Goal: Transaction & Acquisition: Purchase product/service

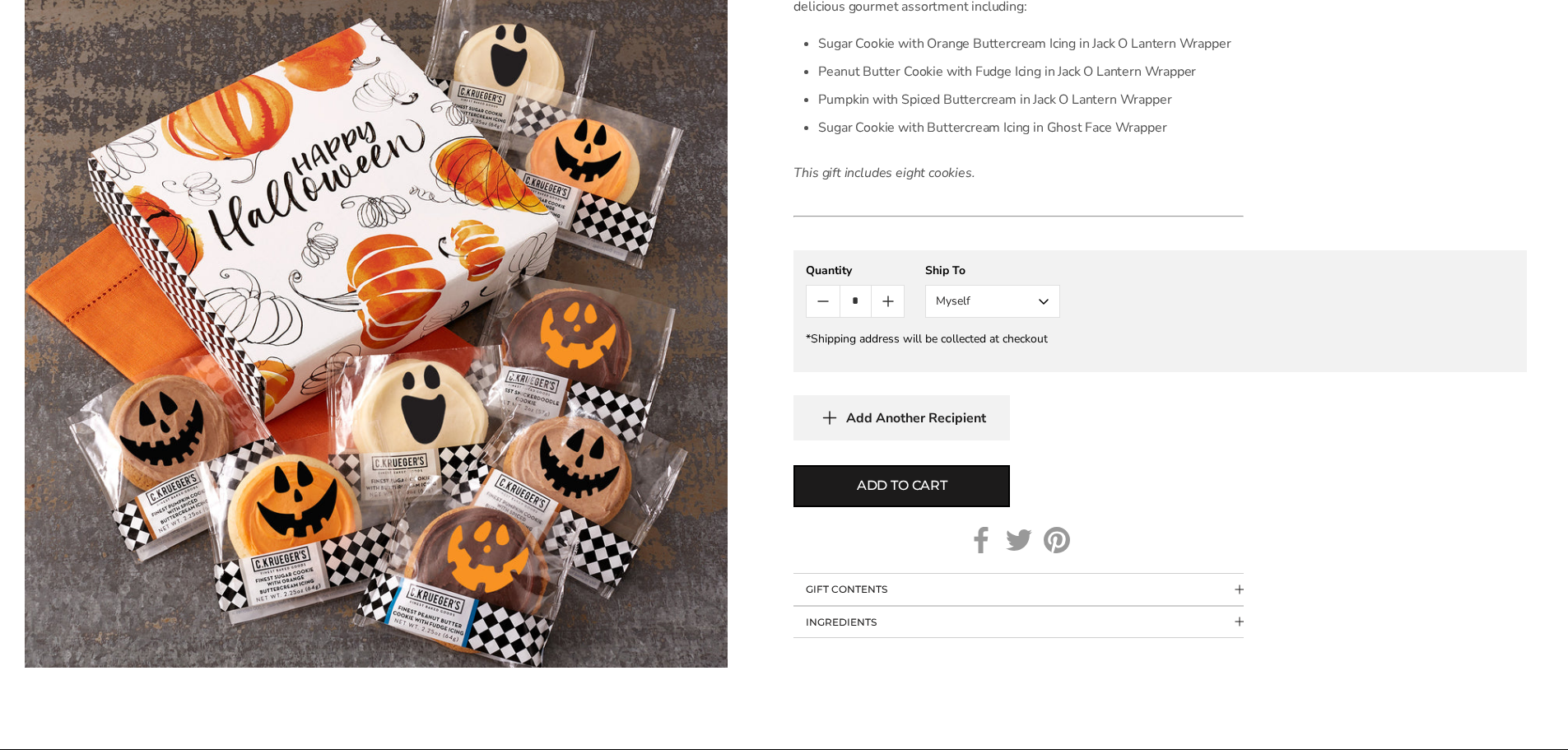
scroll to position [521, 0]
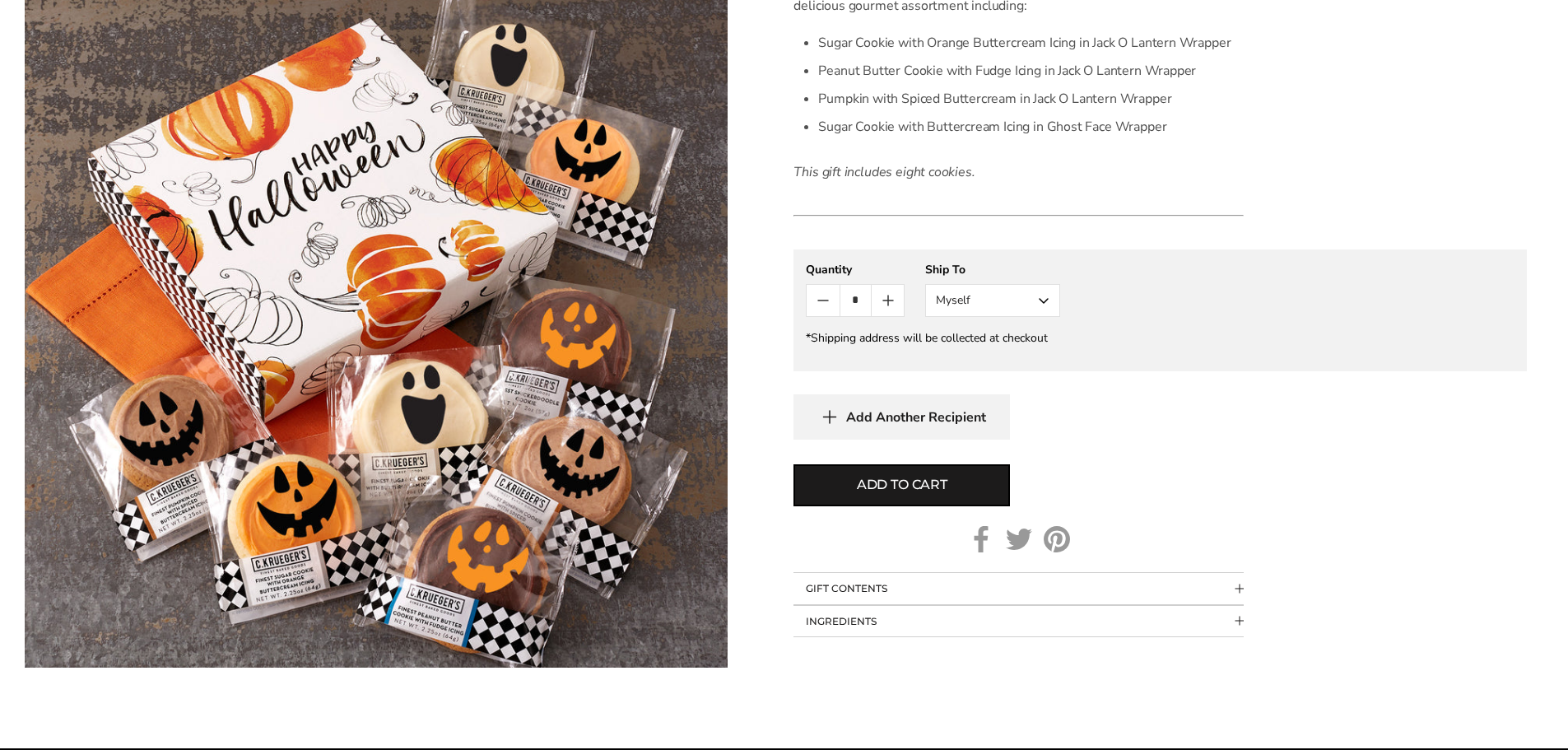
click at [1042, 317] on button "Myself" at bounding box center [993, 300] width 135 height 33
click at [992, 376] on button "Other Recipient" at bounding box center [992, 361] width 133 height 29
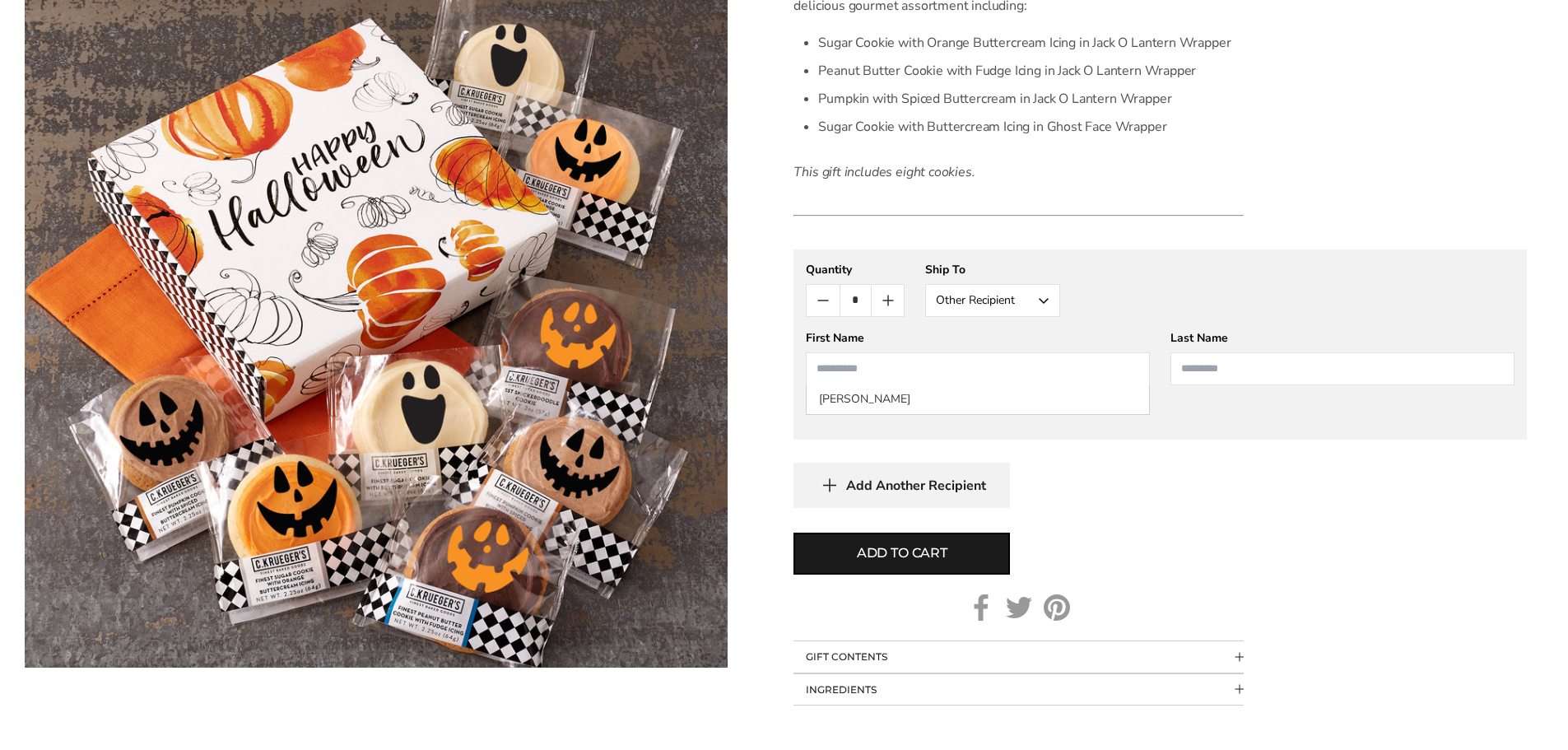
click at [931, 385] on input "First Name" at bounding box center [978, 369] width 344 height 33
click at [904, 414] on li "Brenda Seibert" at bounding box center [978, 398] width 342 height 29
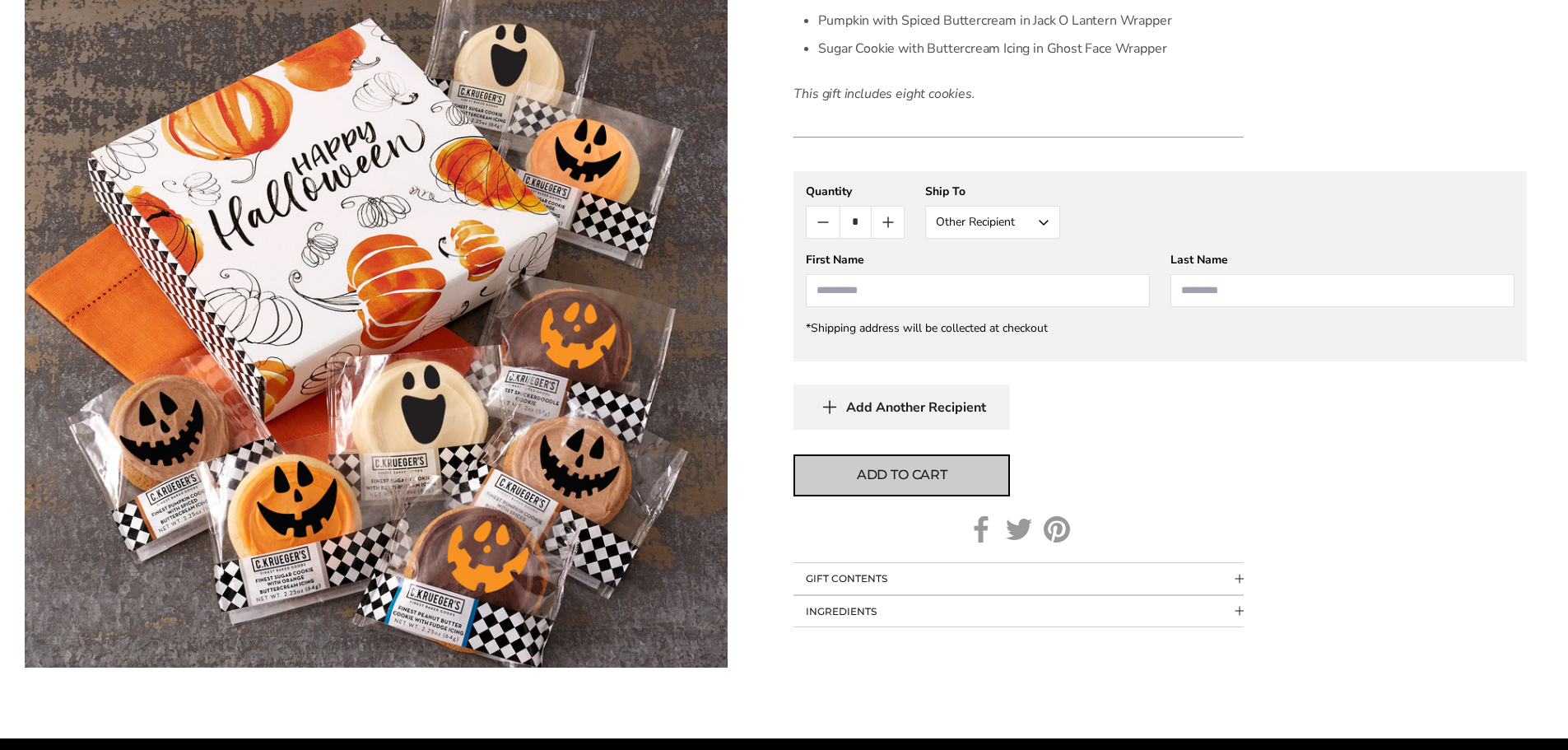
click at [912, 485] on span "Add to cart" at bounding box center [902, 474] width 90 height 20
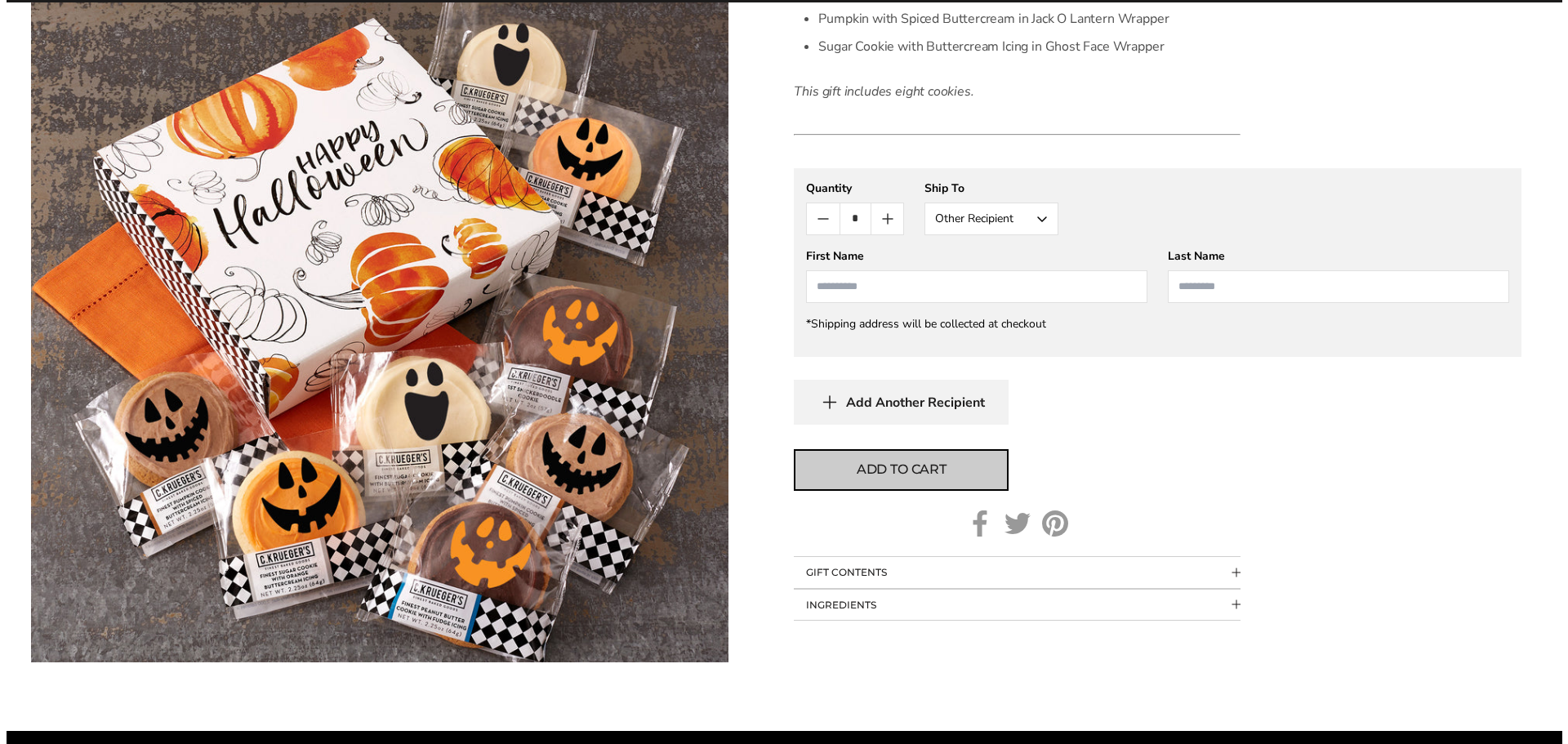
scroll to position [597, 0]
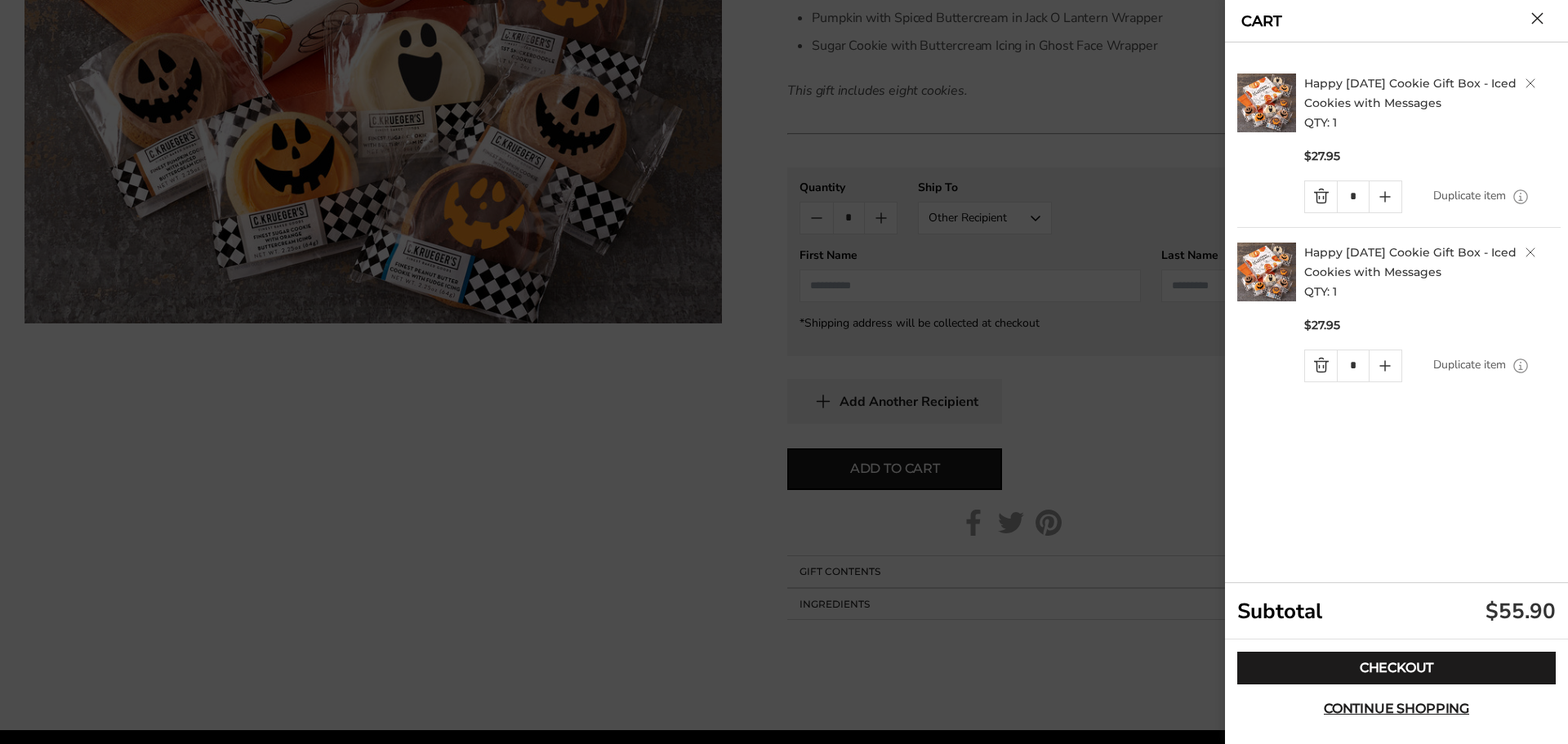
click at [1321, 363] on link "Quantity minus button" at bounding box center [1321, 366] width 32 height 31
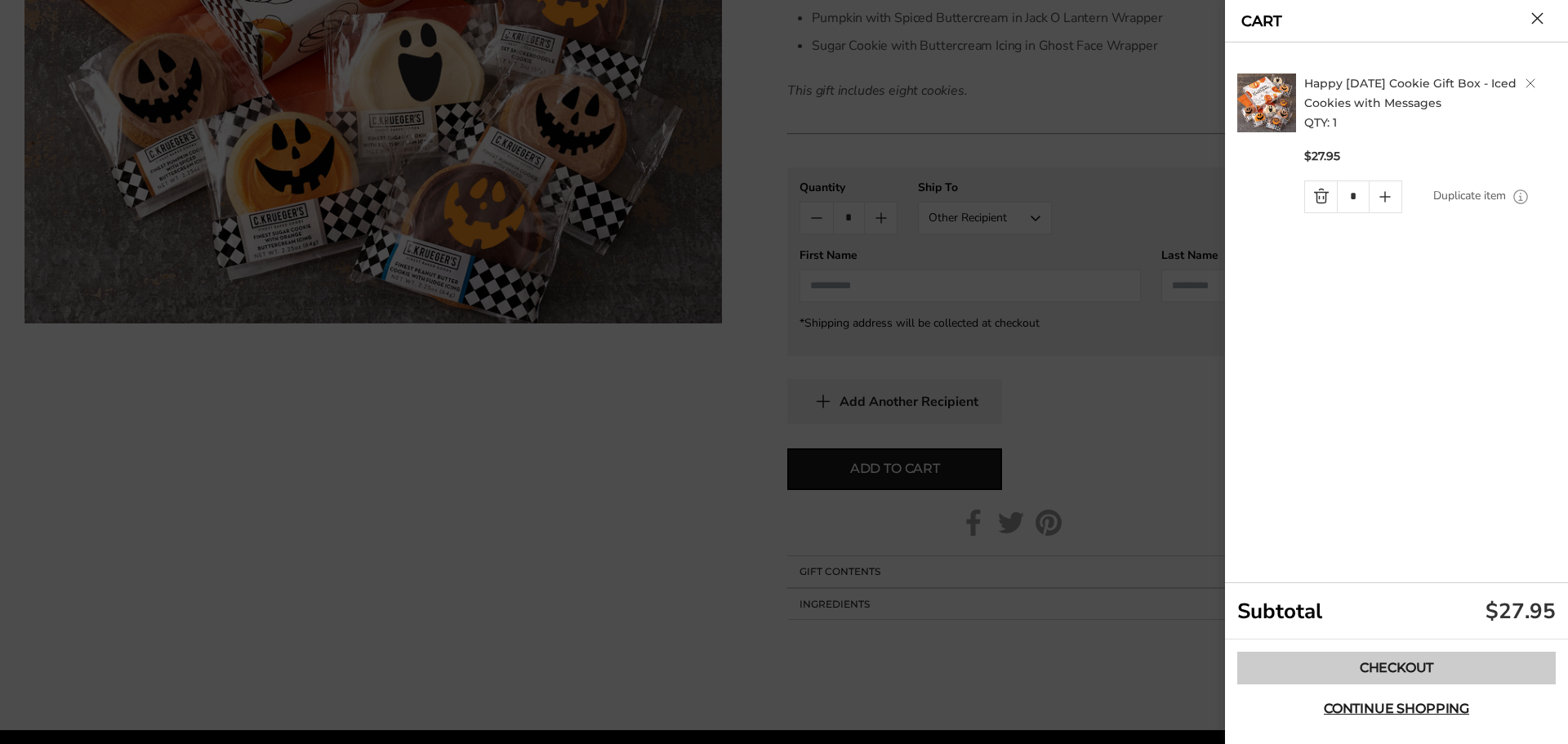
click at [1399, 668] on link "Checkout" at bounding box center [1396, 668] width 319 height 33
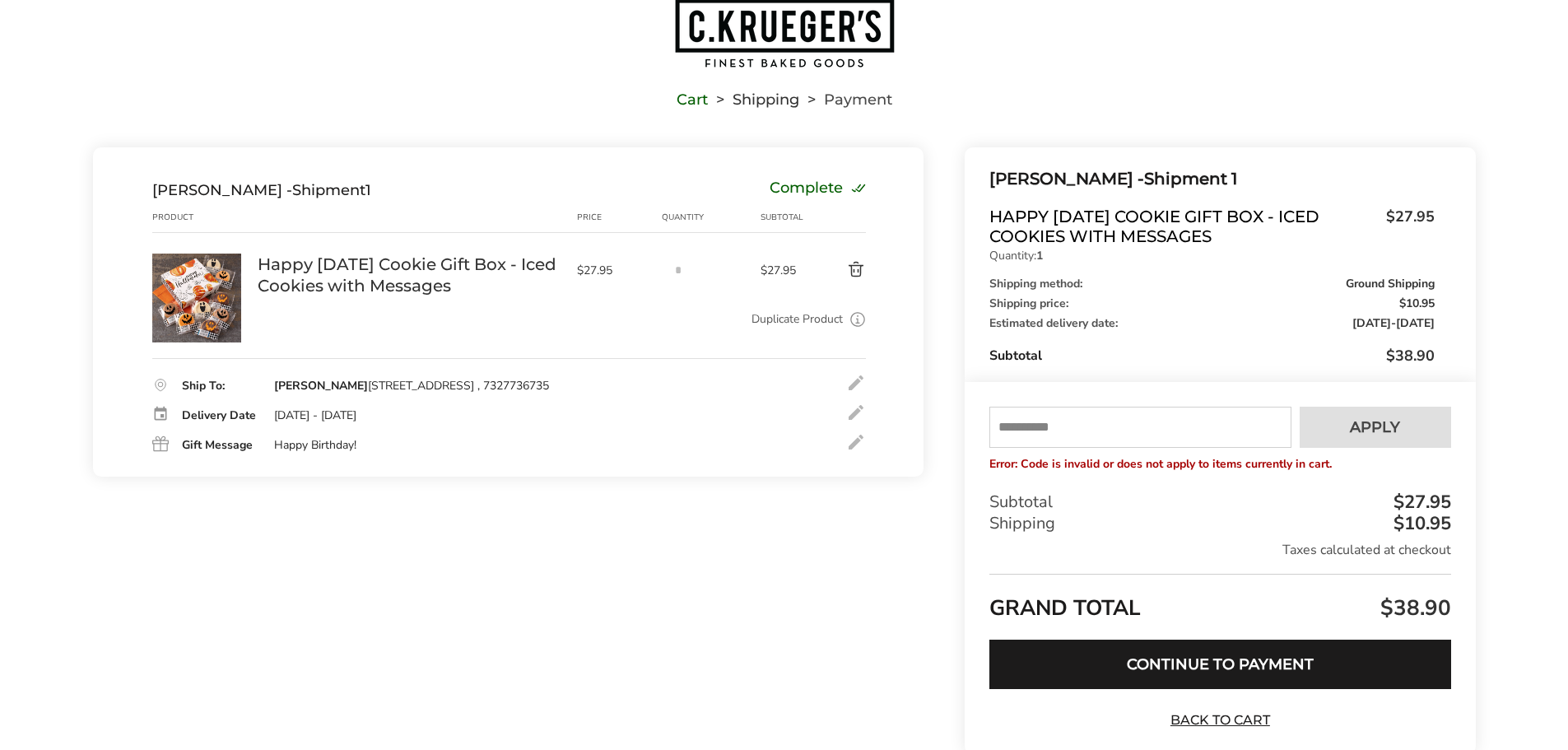
scroll to position [54, 0]
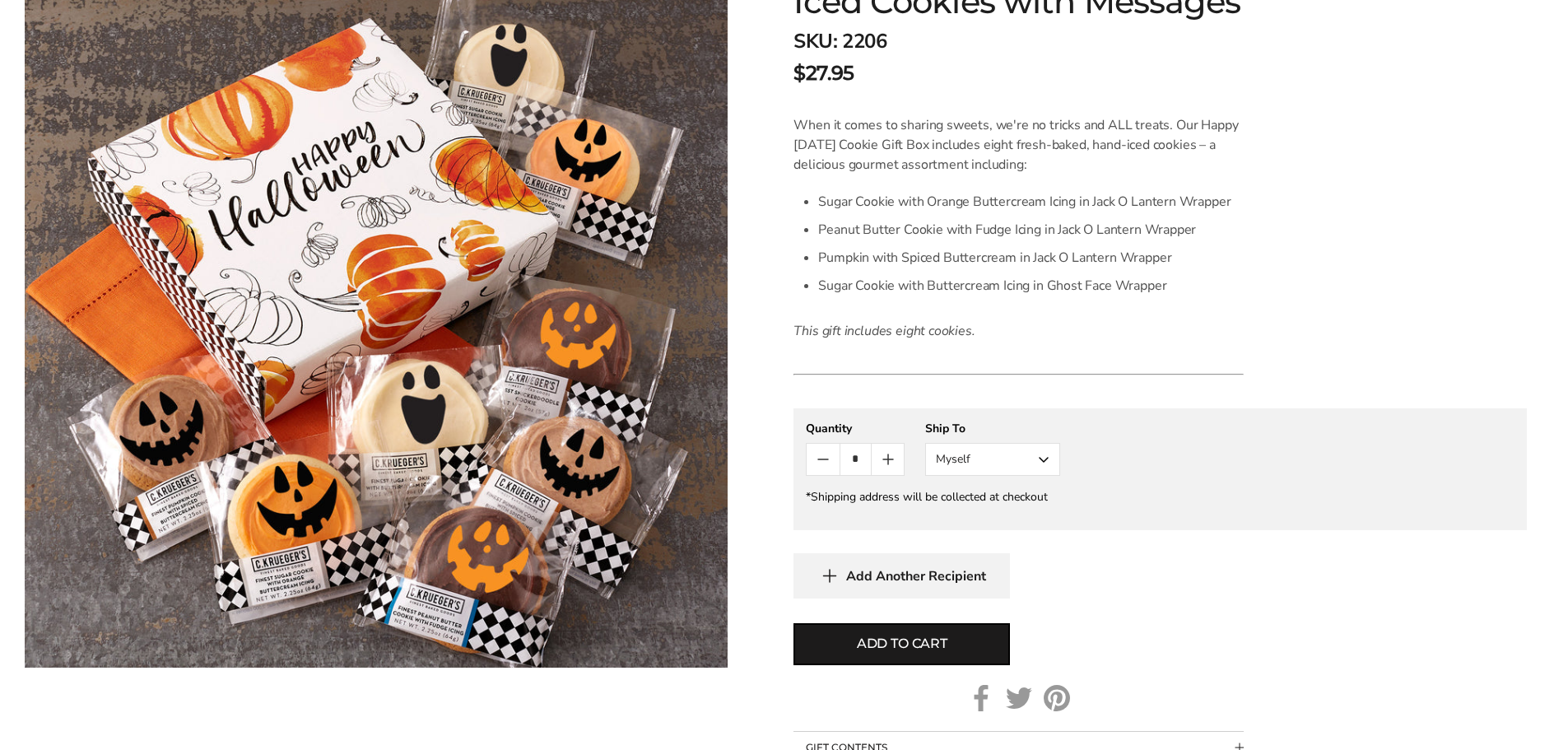
scroll to position [360, 0]
